Goal: Task Accomplishment & Management: Use online tool/utility

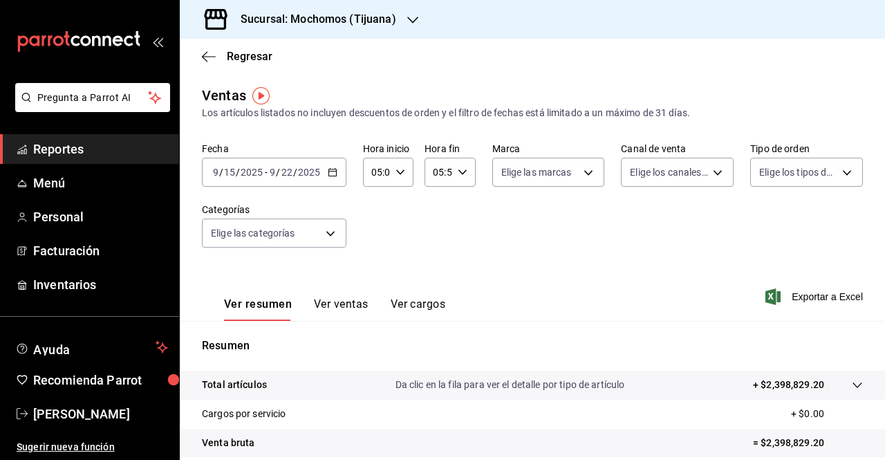
click at [336, 173] on icon "button" at bounding box center [333, 172] width 10 height 10
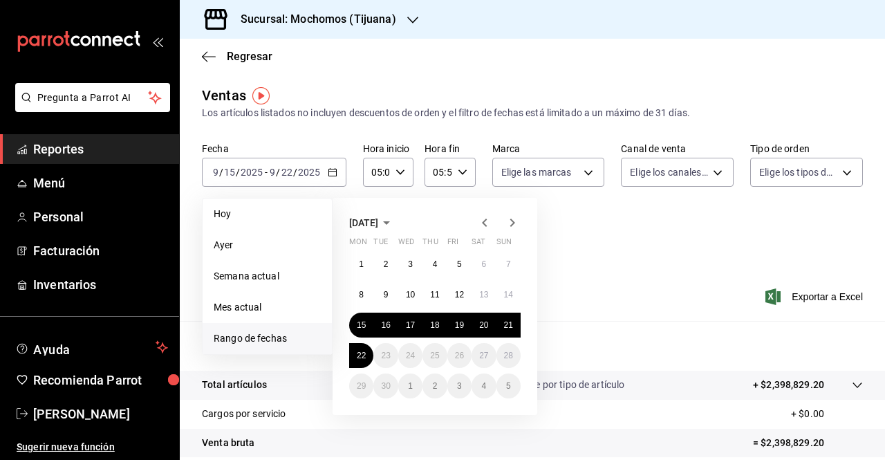
click at [62, 160] on link "Reportes" at bounding box center [89, 149] width 179 height 30
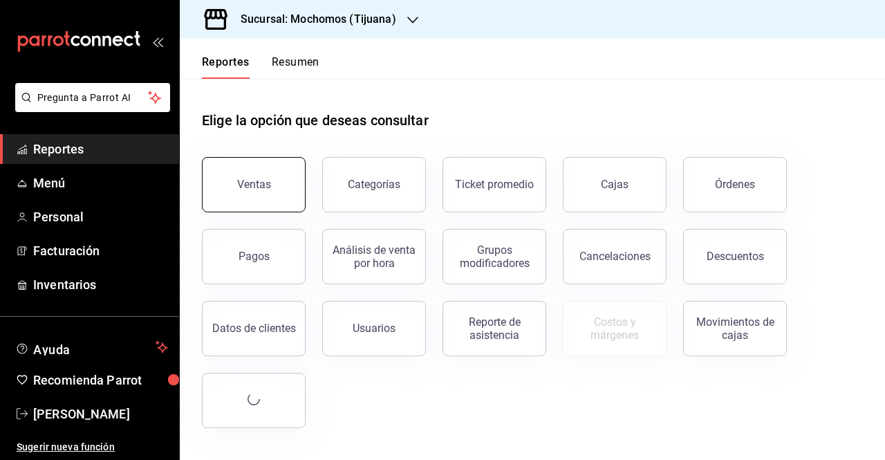
click at [267, 172] on button "Ventas" at bounding box center [254, 184] width 104 height 55
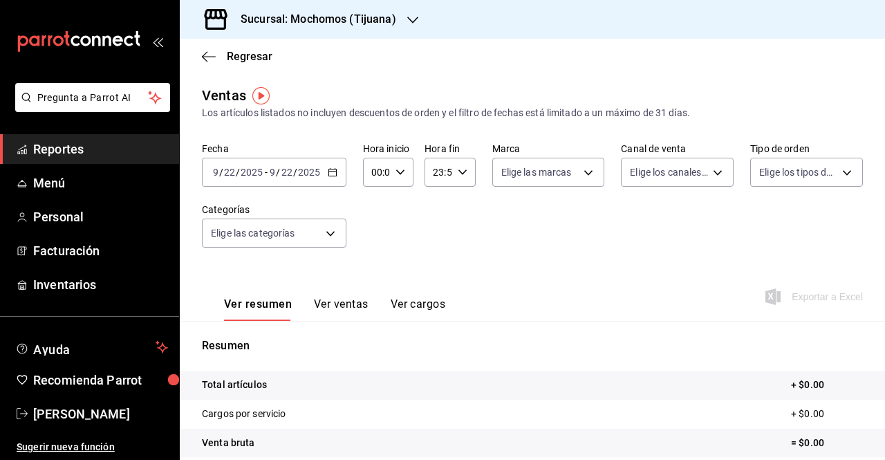
click at [330, 174] on icon "button" at bounding box center [333, 172] width 10 height 10
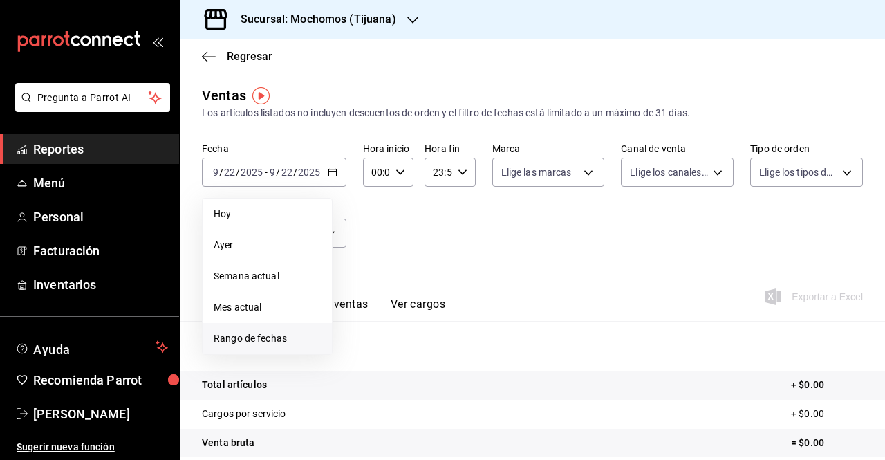
click at [250, 338] on span "Rango de fechas" at bounding box center [267, 338] width 107 height 15
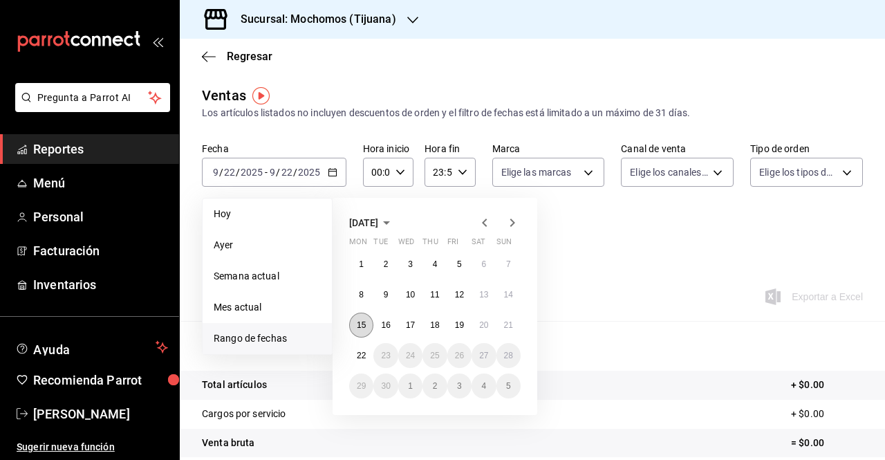
click at [363, 329] on abbr "15" at bounding box center [361, 325] width 9 height 10
click at [360, 356] on abbr "22" at bounding box center [361, 356] width 9 height 10
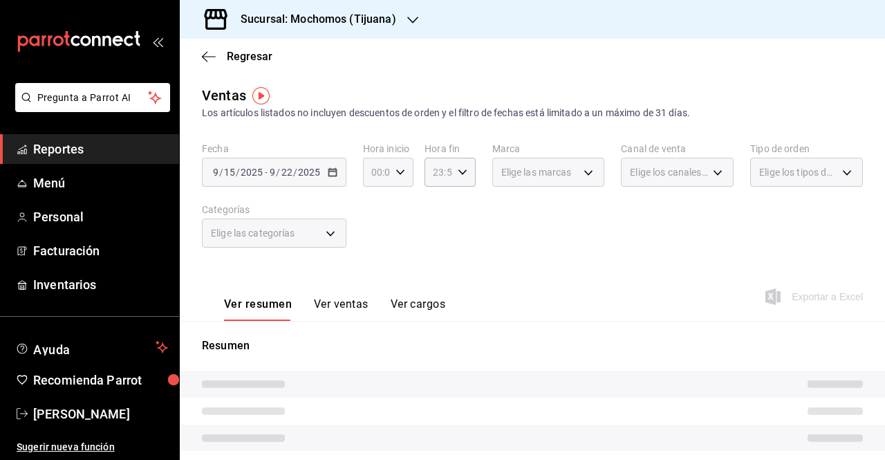
click at [398, 174] on icon "button" at bounding box center [400, 172] width 10 height 10
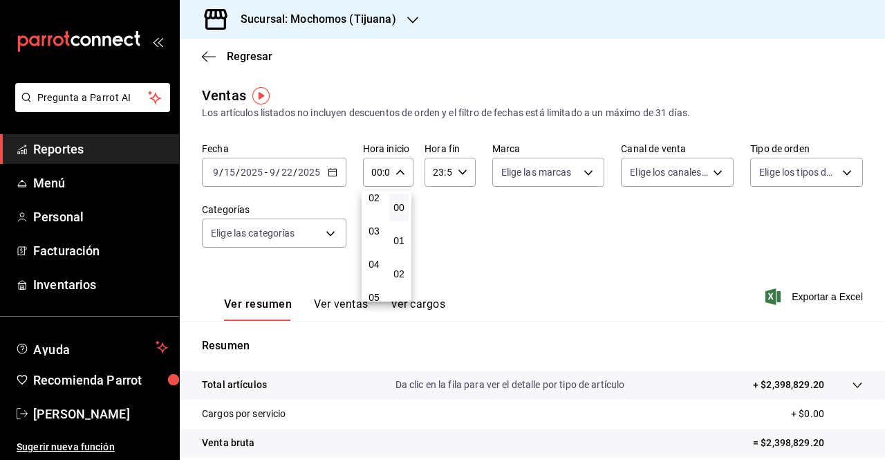
scroll to position [111, 0]
click at [373, 258] on span "05" at bounding box center [374, 261] width 3 height 11
type input "05:00"
click at [456, 174] on div at bounding box center [442, 230] width 885 height 460
click at [458, 174] on icon "button" at bounding box center [463, 172] width 10 height 10
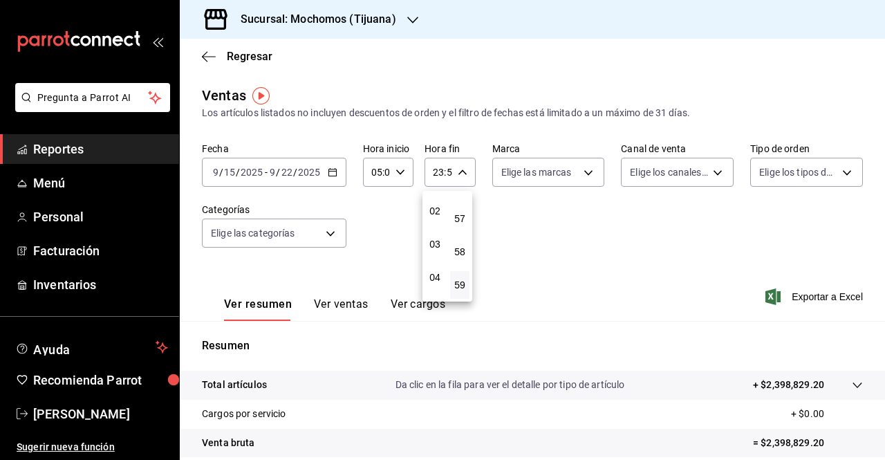
scroll to position [62, 0]
click at [436, 275] on span "04" at bounding box center [434, 277] width 3 height 11
type input "04:59"
click at [828, 303] on div at bounding box center [442, 230] width 885 height 460
click at [828, 297] on span "Exportar a Excel" at bounding box center [815, 296] width 95 height 17
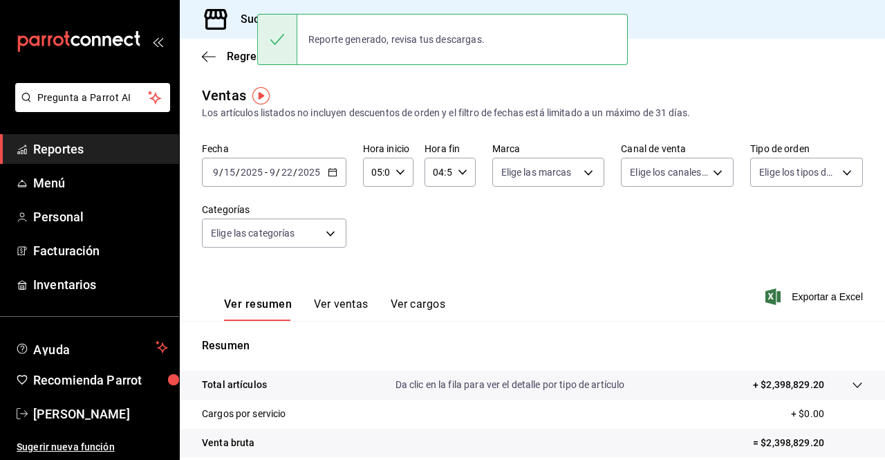
click at [62, 144] on span "Reportes" at bounding box center [100, 149] width 135 height 19
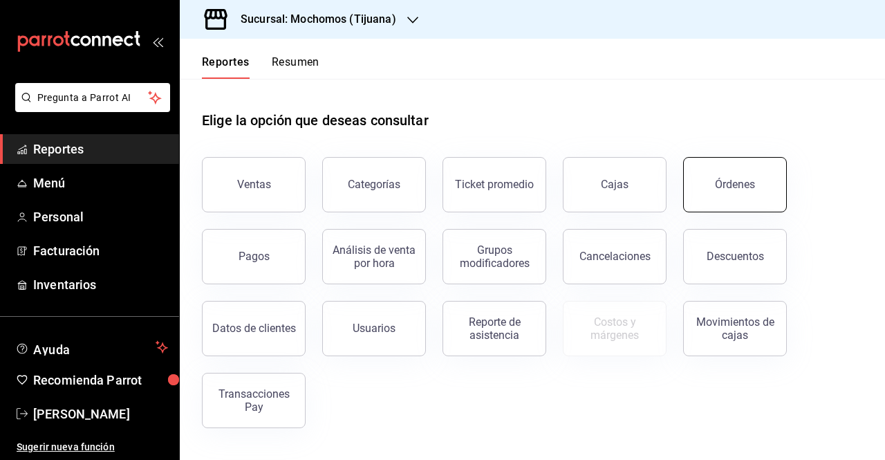
click at [711, 191] on button "Órdenes" at bounding box center [735, 184] width 104 height 55
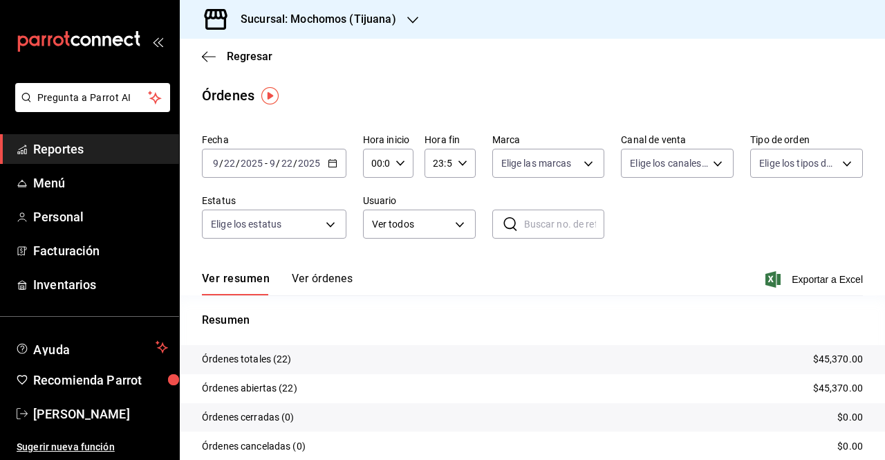
click at [326, 165] on div "[DATE] [DATE] - [DATE] [DATE]" at bounding box center [274, 163] width 144 height 29
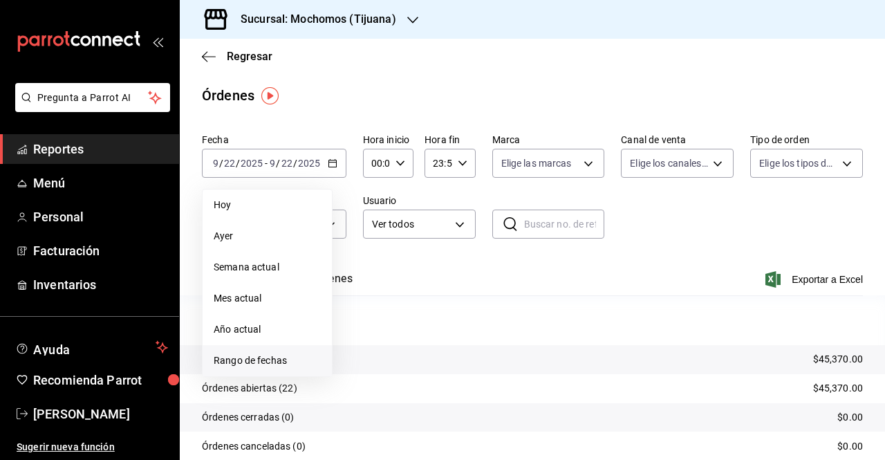
click at [244, 357] on span "Rango de fechas" at bounding box center [267, 360] width 107 height 15
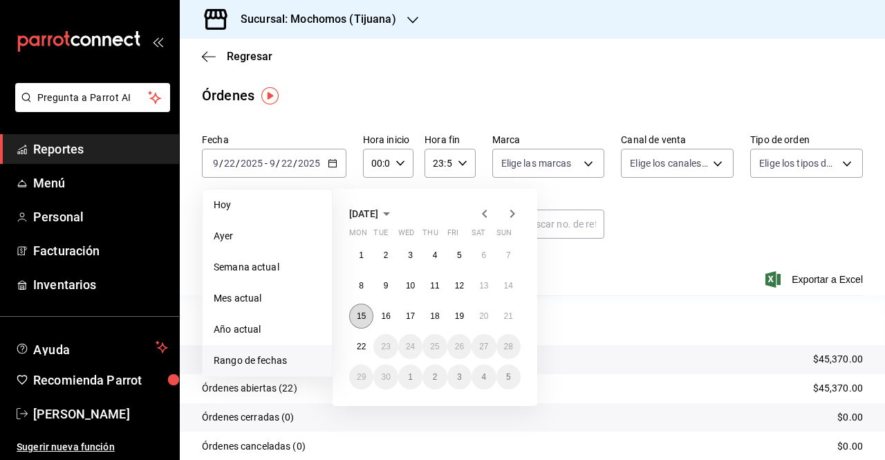
click at [352, 316] on button "15" at bounding box center [361, 315] width 24 height 25
click at [362, 345] on abbr "22" at bounding box center [361, 347] width 9 height 10
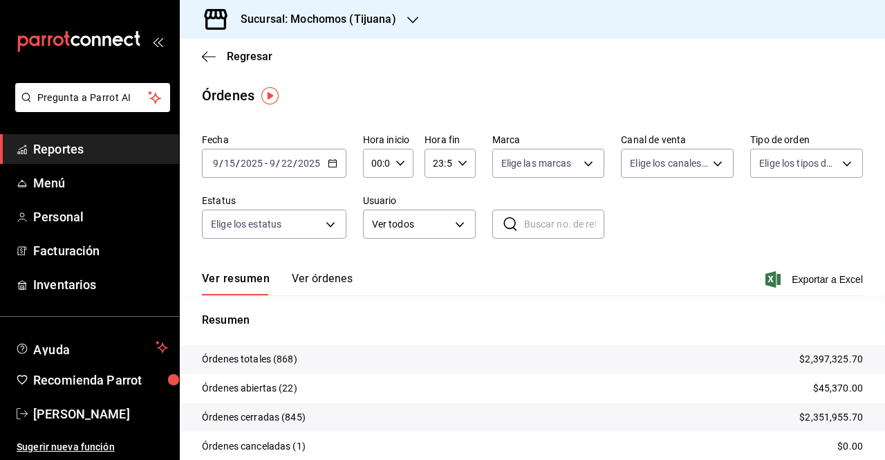
click at [401, 167] on icon "button" at bounding box center [400, 163] width 10 height 10
click at [373, 254] on span "04" at bounding box center [374, 253] width 3 height 11
type input "04:00"
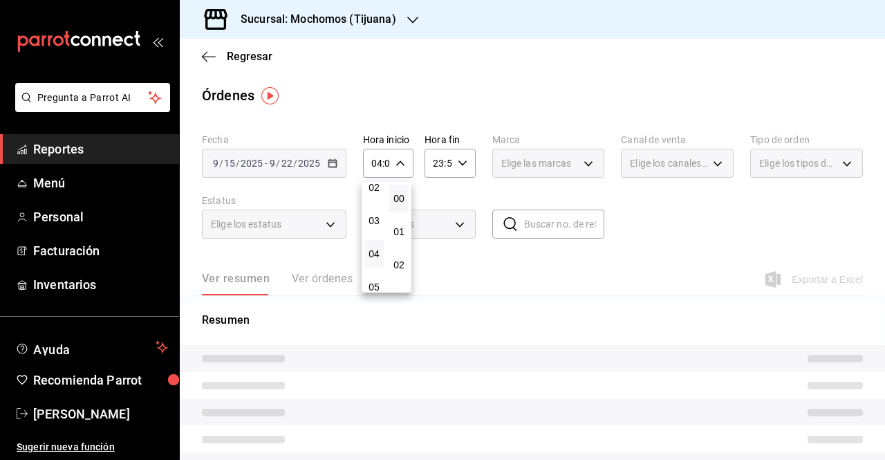
click at [460, 164] on div at bounding box center [442, 230] width 885 height 460
click at [460, 164] on \(Stroke\) "button" at bounding box center [462, 162] width 8 height 5
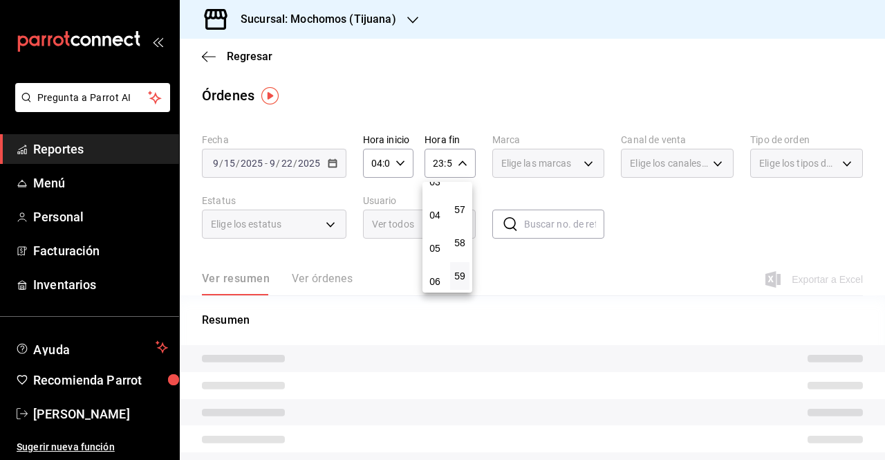
scroll to position [114, 0]
click at [436, 218] on span "04" at bounding box center [434, 217] width 3 height 11
type input "04:59"
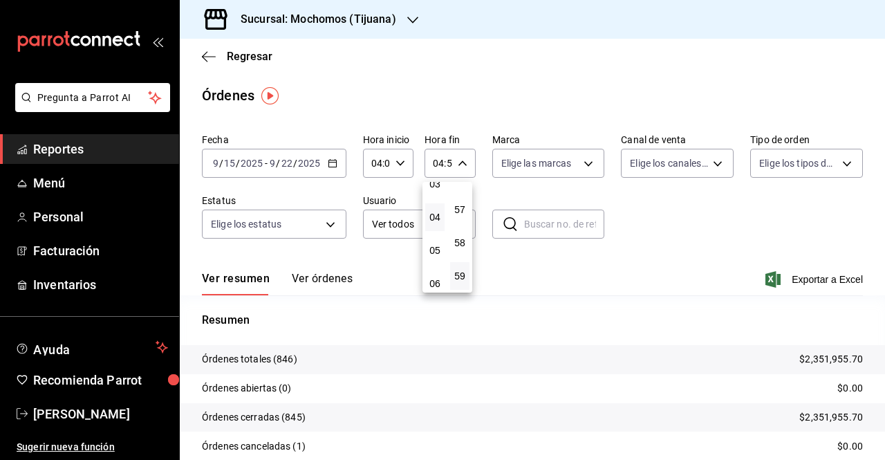
click at [811, 280] on div at bounding box center [442, 230] width 885 height 460
click at [798, 279] on span "Exportar a Excel" at bounding box center [815, 279] width 95 height 17
click at [792, 279] on span "Exportar a Excel" at bounding box center [815, 279] width 95 height 17
